Goal: Task Accomplishment & Management: Use online tool/utility

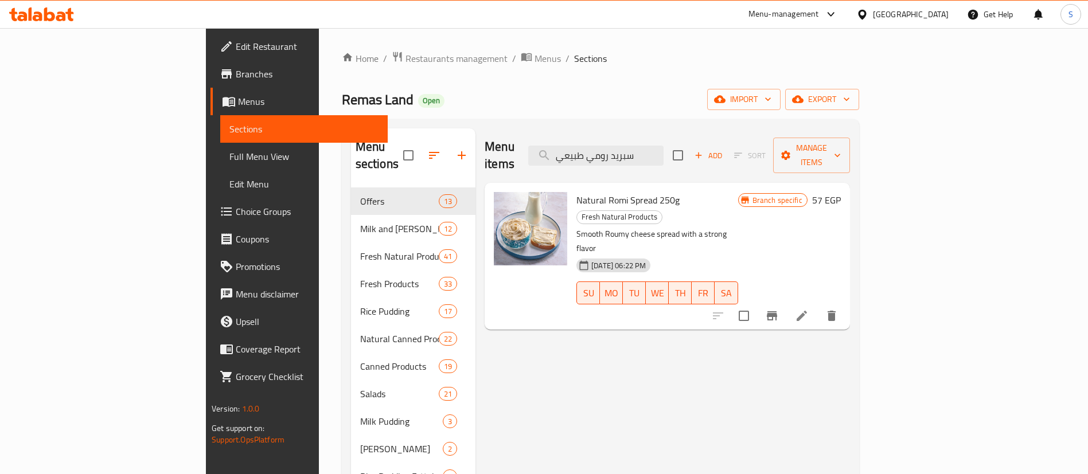
click at [873, 14] on div at bounding box center [864, 14] width 17 height 13
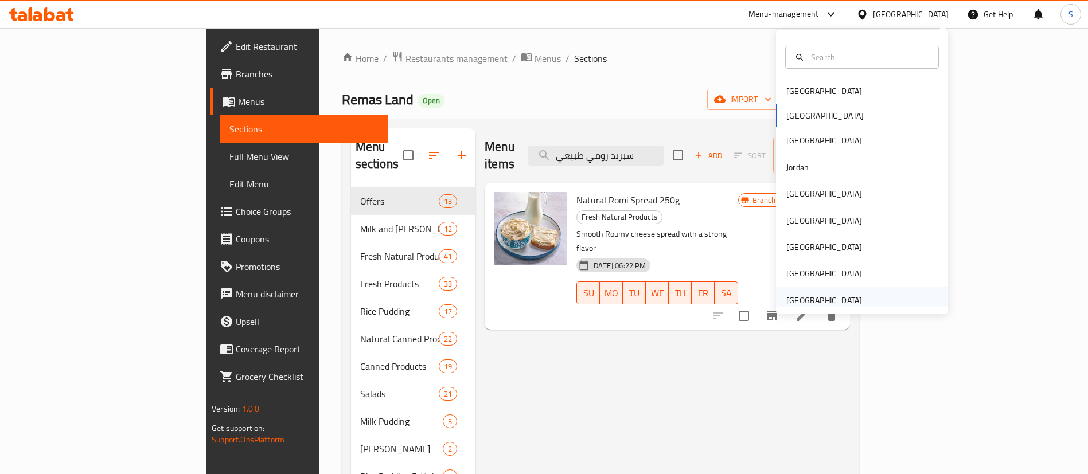
click at [802, 305] on div "[GEOGRAPHIC_DATA]" at bounding box center [824, 300] width 76 height 13
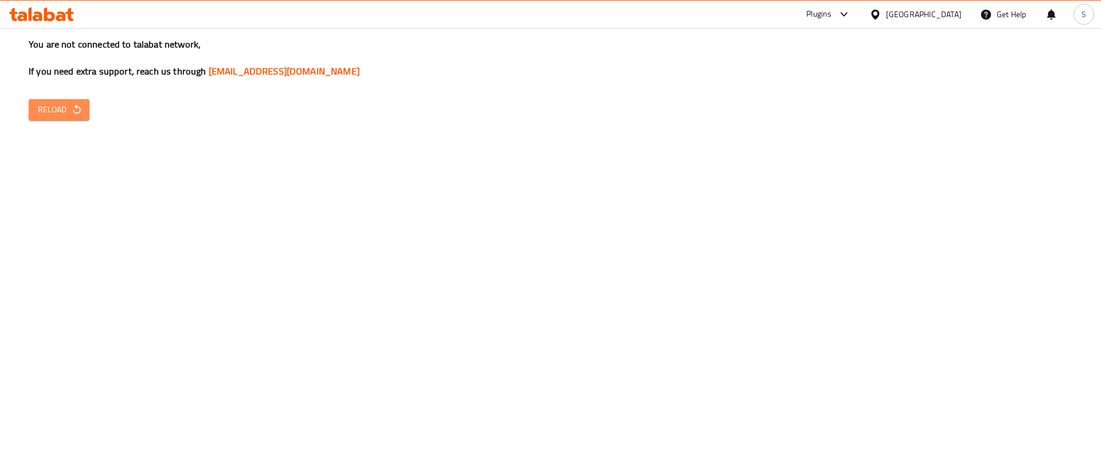
click at [40, 108] on span "Reload" at bounding box center [59, 110] width 42 height 14
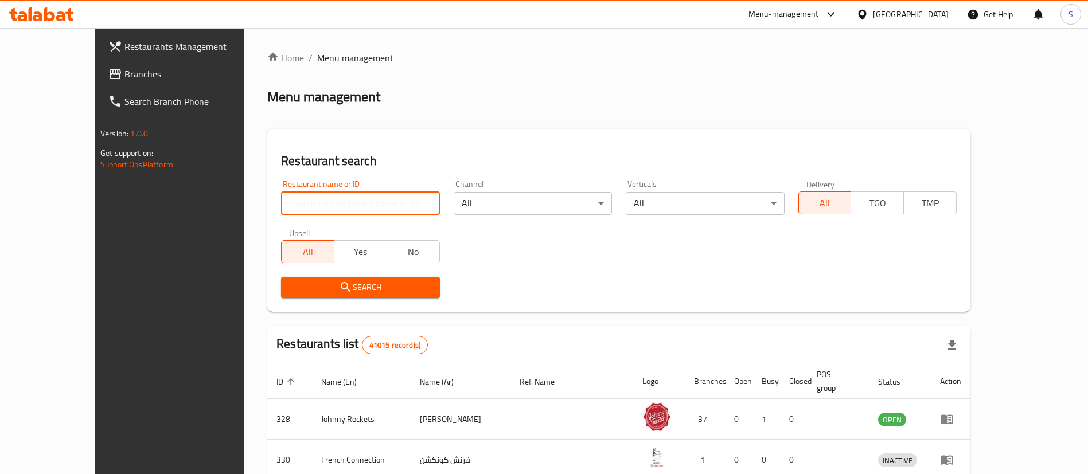
paste input "THE HOUSE CAFE"
click at [358, 202] on input "THE HOUSE CAFE" at bounding box center [360, 203] width 158 height 23
type input "THE HOUSE CAFE"
click button "Search" at bounding box center [360, 287] width 158 height 21
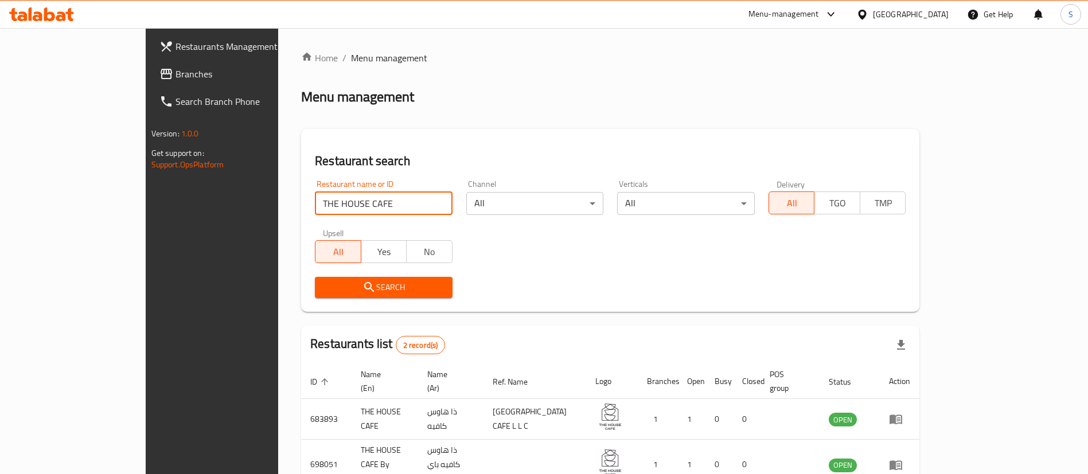
scroll to position [56, 0]
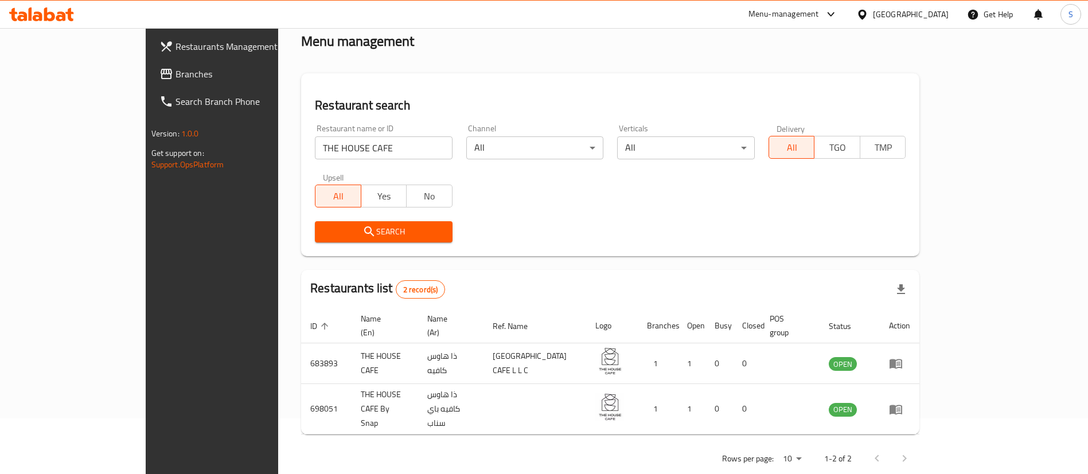
click at [815, 18] on div "Menu-management" at bounding box center [784, 14] width 71 height 14
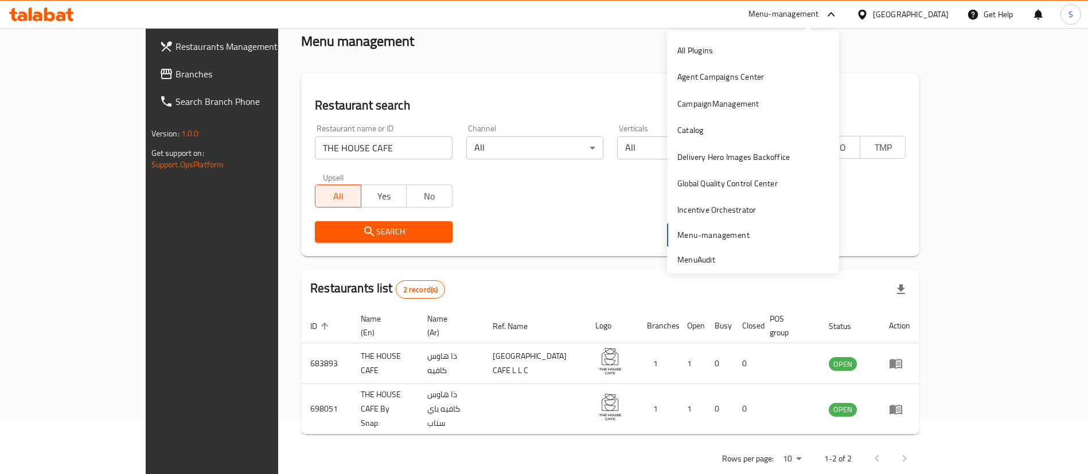
click at [494, 238] on div "Search" at bounding box center [610, 232] width 605 height 35
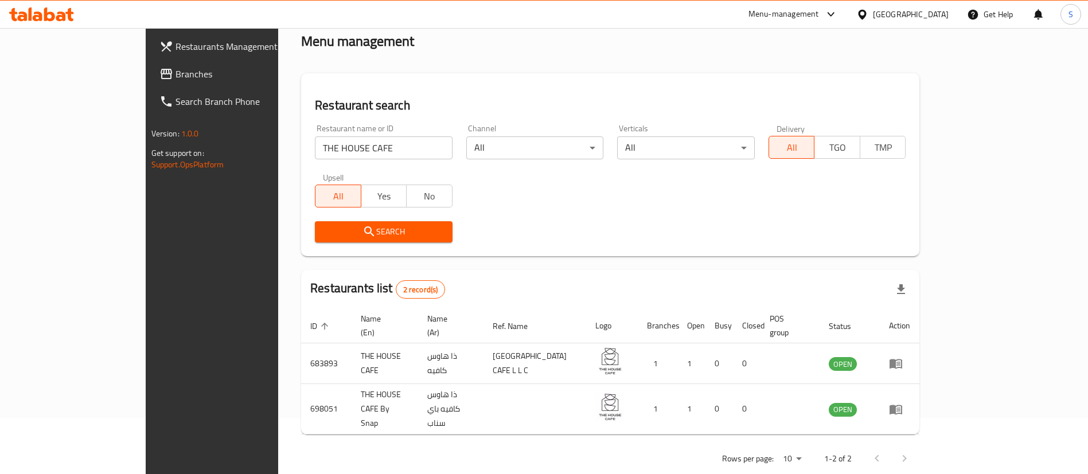
click at [891, 13] on div "[GEOGRAPHIC_DATA]" at bounding box center [911, 14] width 76 height 13
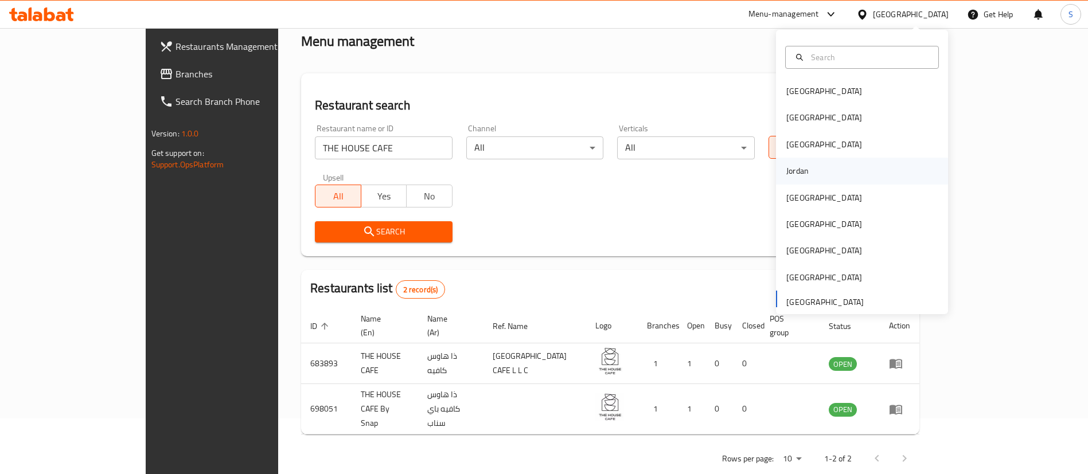
click at [790, 176] on div "Jordan" at bounding box center [797, 171] width 22 height 13
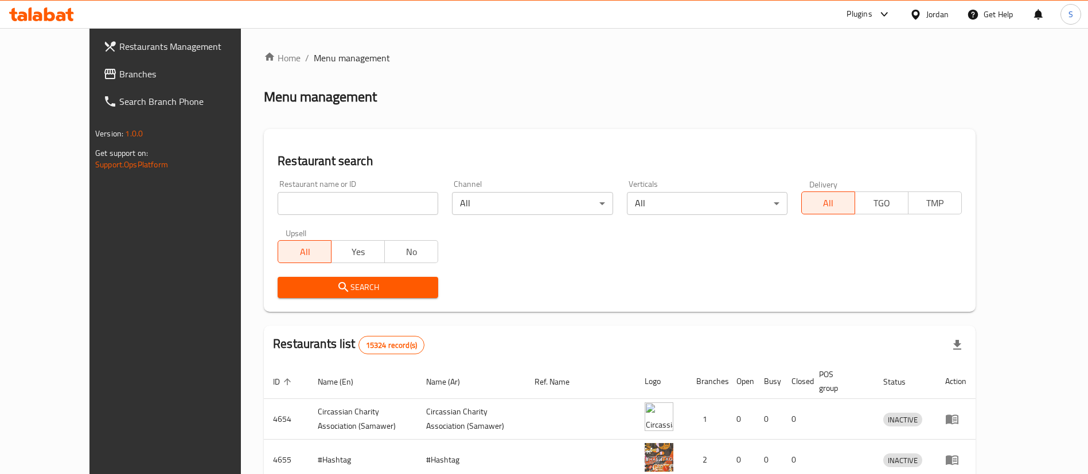
click at [307, 198] on input "search" at bounding box center [358, 203] width 161 height 23
paste input "شاورما ريم"
type input "شاورما ريم"
click button "Search" at bounding box center [358, 287] width 161 height 21
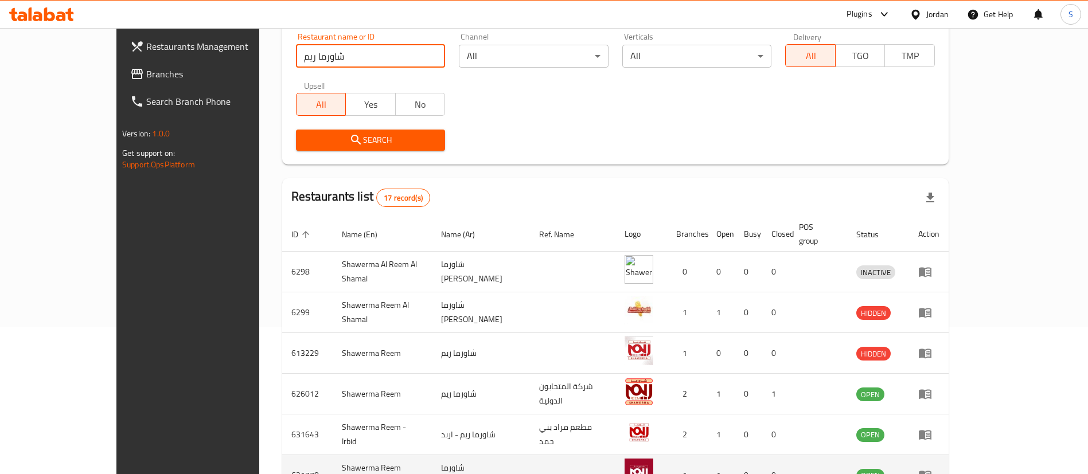
scroll to position [258, 0]
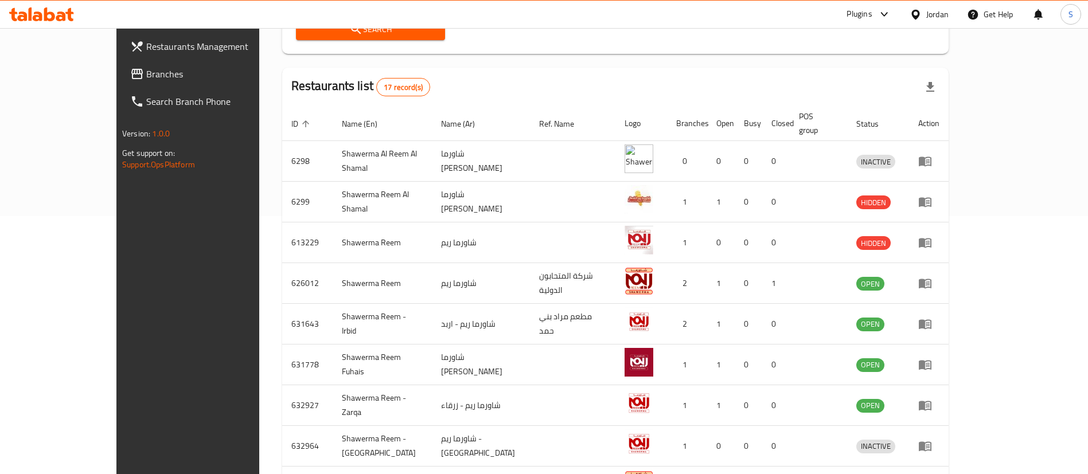
click at [130, 80] on icon at bounding box center [137, 74] width 14 height 14
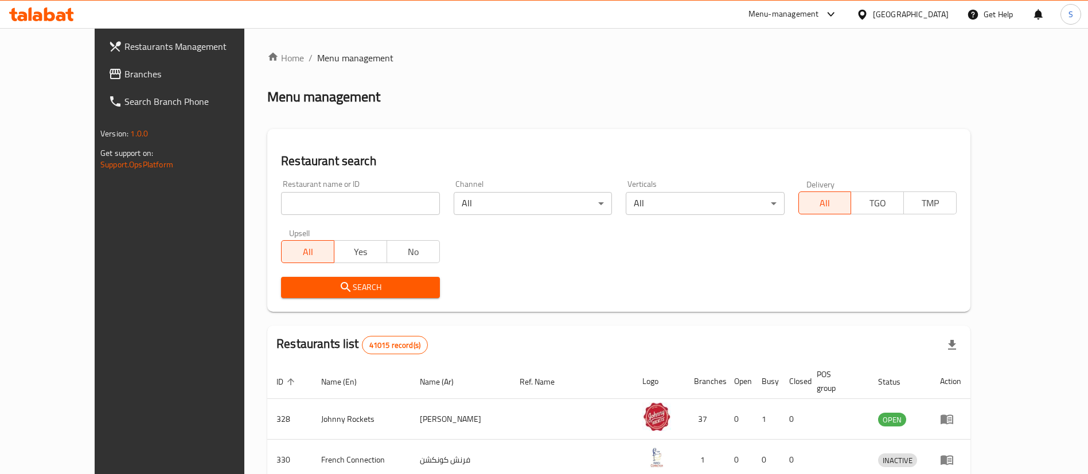
click at [819, 22] on div "Menu-management" at bounding box center [793, 15] width 108 height 28
click at [804, 10] on div "Menu-management" at bounding box center [784, 14] width 71 height 14
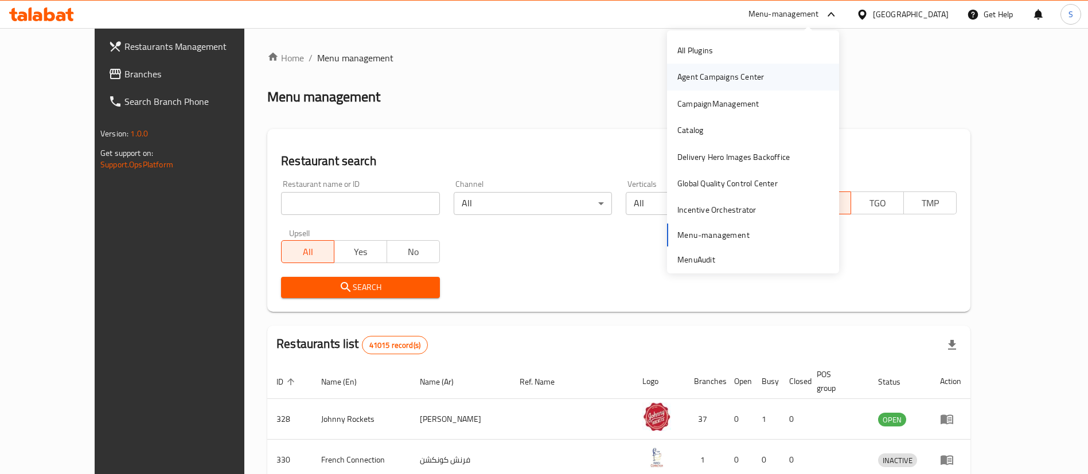
click at [752, 76] on div "Agent Campaigns Center" at bounding box center [720, 77] width 105 height 26
